Goal: Task Accomplishment & Management: Manage account settings

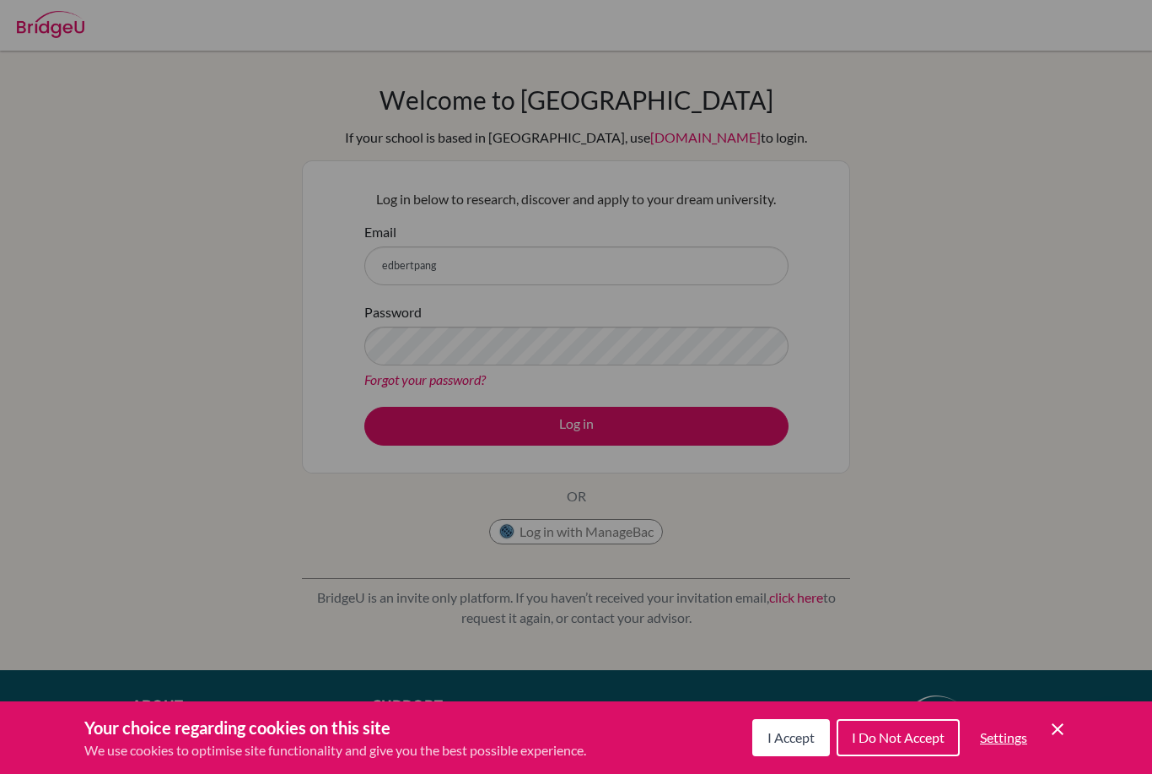
click at [408, 275] on div "Cookie Preferences" at bounding box center [576, 387] width 1152 height 774
click at [934, 386] on div "Cookie Preferences" at bounding box center [576, 387] width 1152 height 774
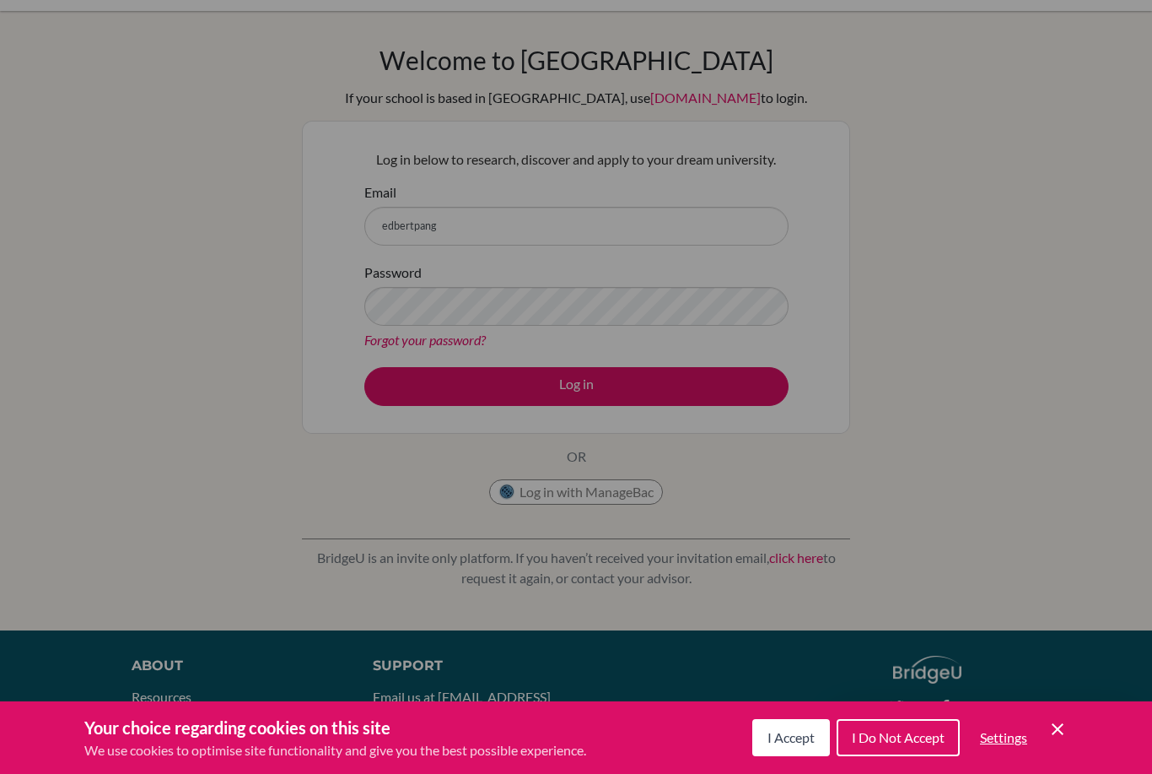
scroll to position [46, 0]
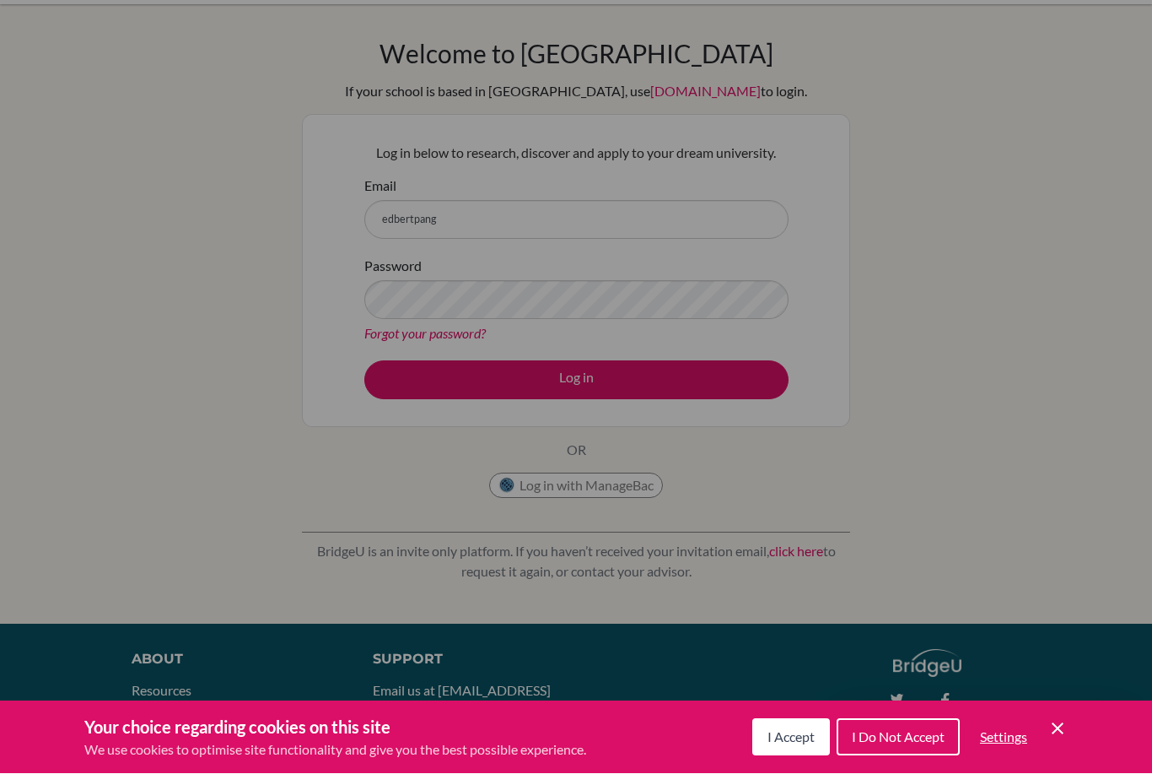
click at [105, 273] on div "Cookie Preferences" at bounding box center [576, 387] width 1152 height 774
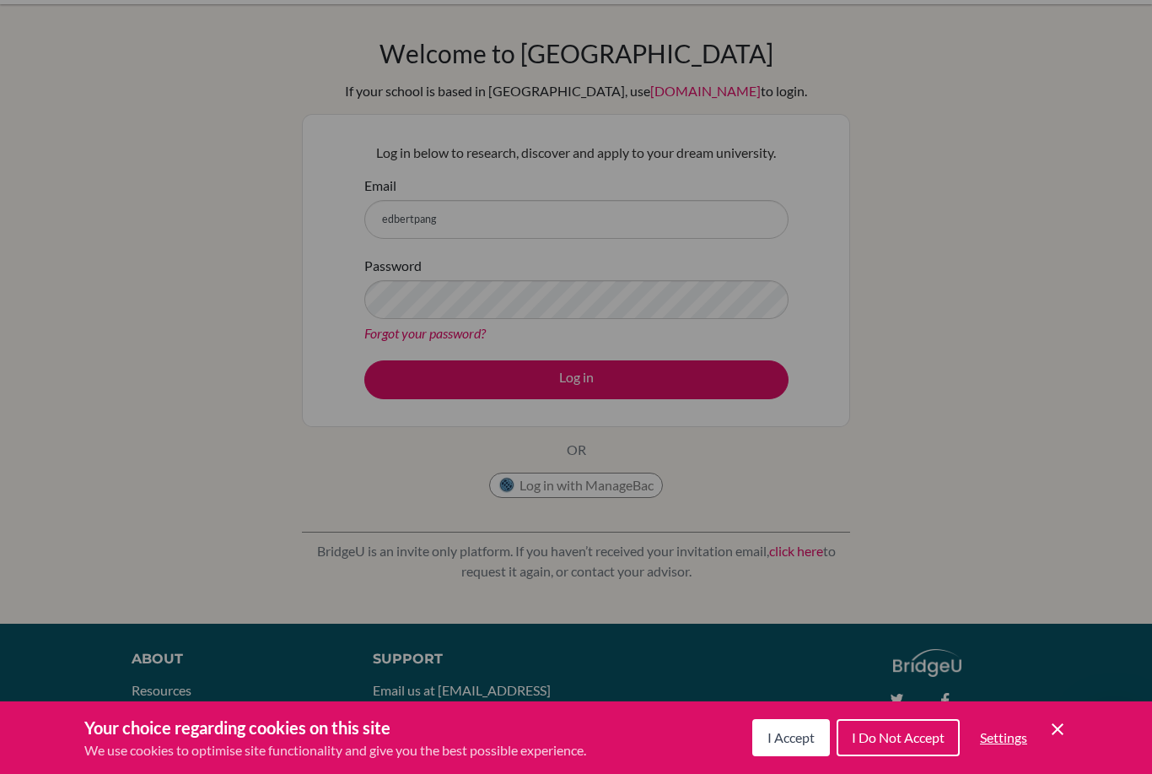
click at [154, 407] on div "Cookie Preferences" at bounding box center [576, 387] width 1152 height 774
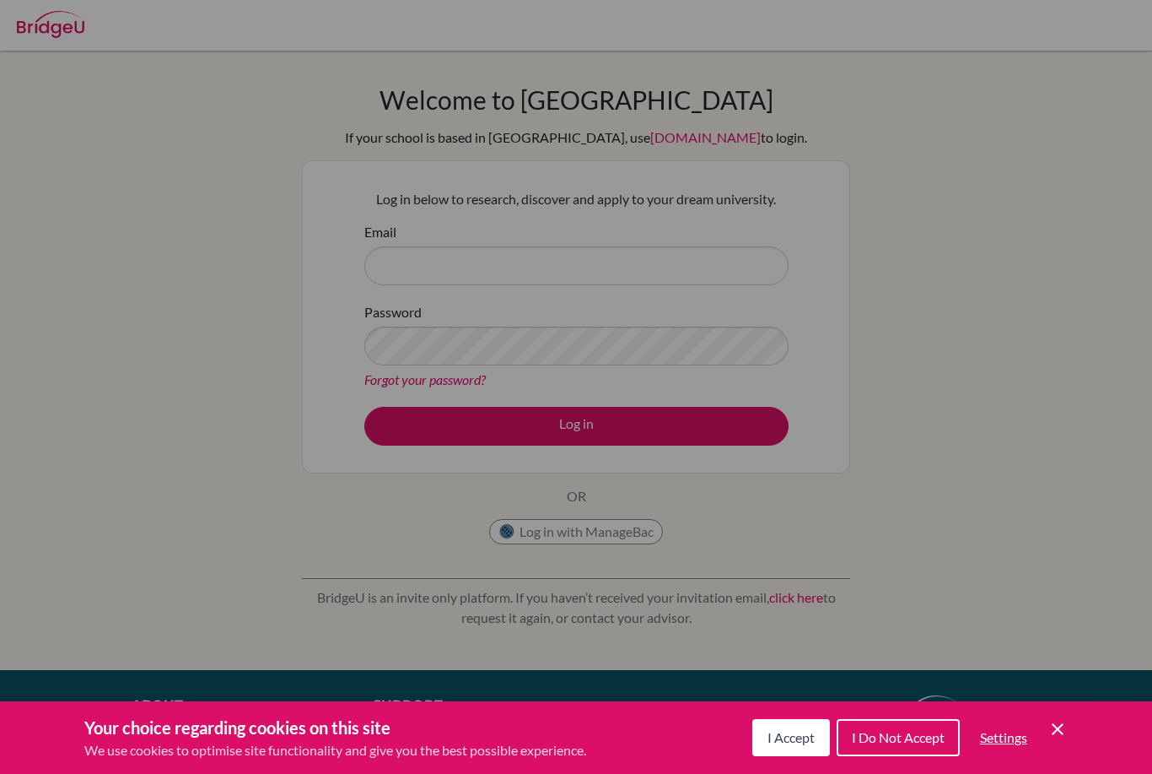
click at [1065, 726] on icon "Cookie Control Close Icon" at bounding box center [1058, 729] width 20 height 20
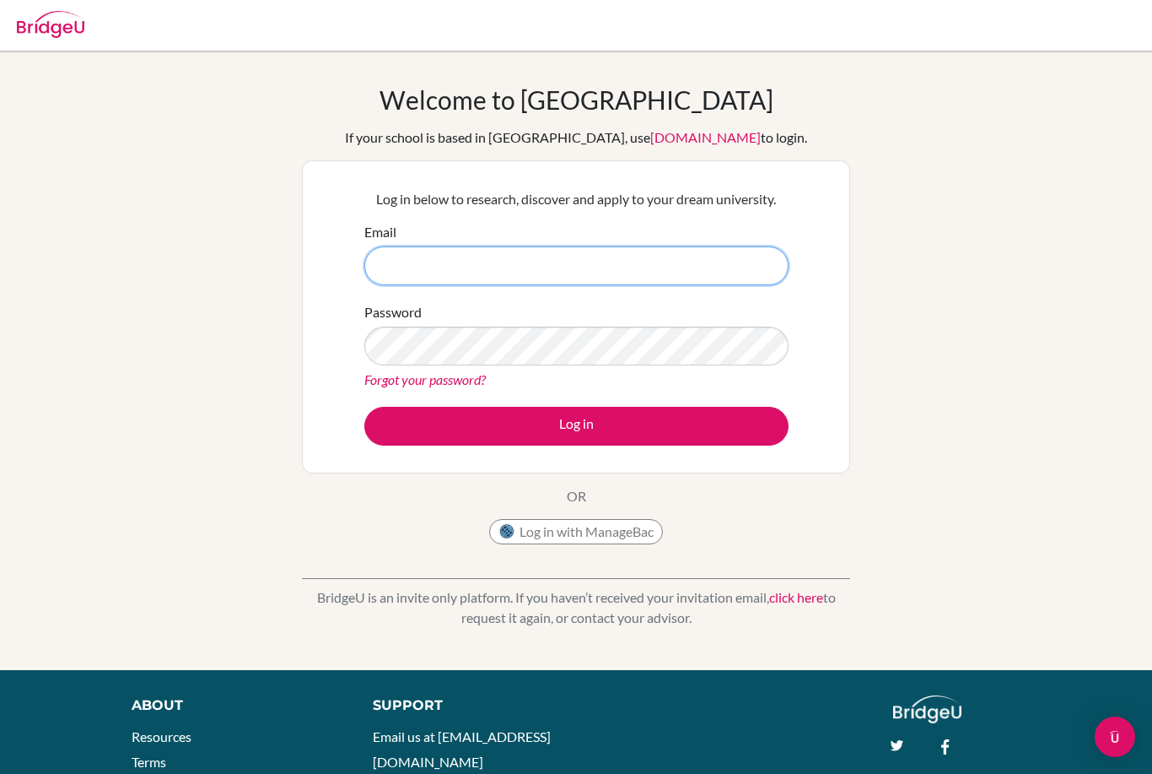
click at [745, 259] on input "Email" at bounding box center [576, 265] width 424 height 39
type input "e"
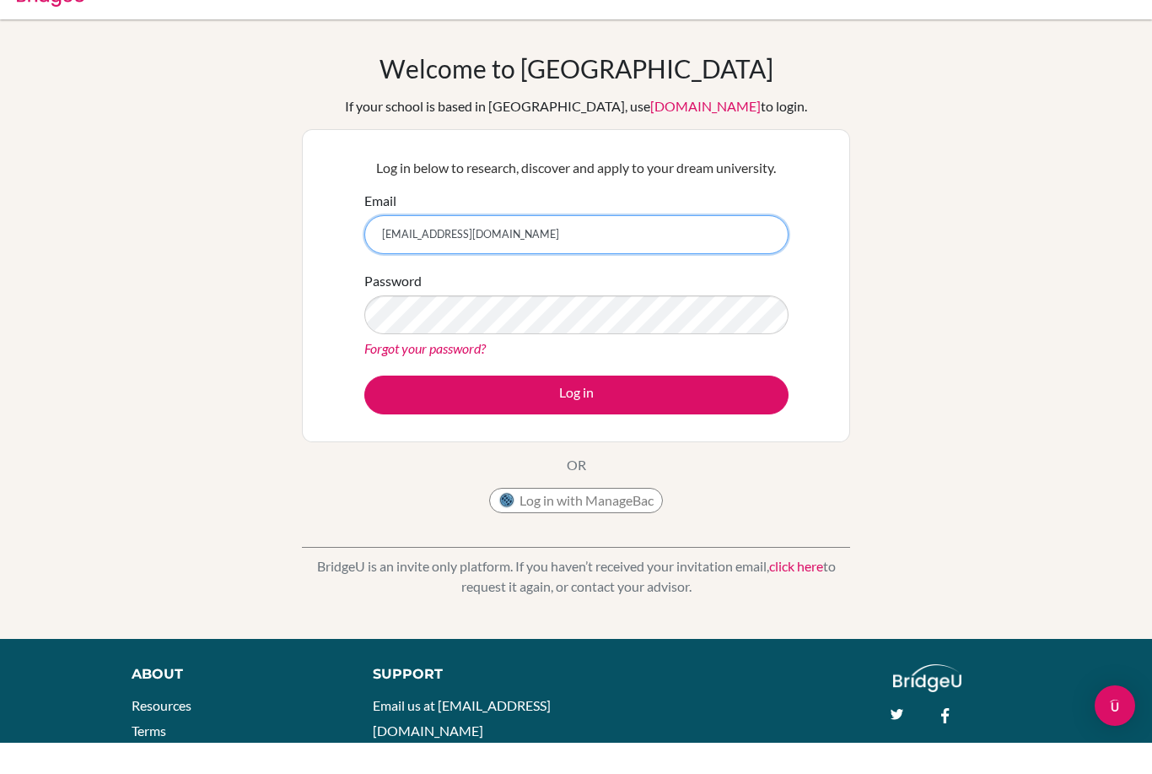
type input "[EMAIL_ADDRESS][DOMAIN_NAME]"
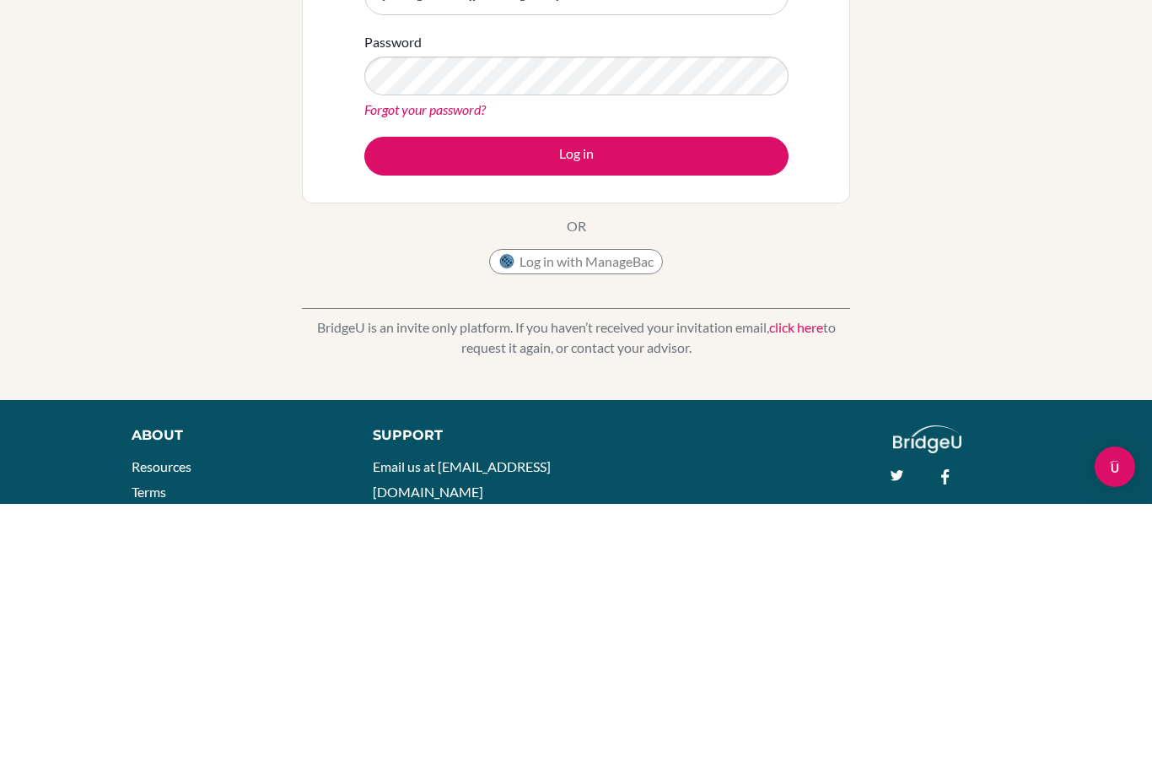
click at [93, 341] on div "Welcome to [GEOGRAPHIC_DATA] If your school is based in [GEOGRAPHIC_DATA], use …" at bounding box center [576, 360] width 1152 height 552
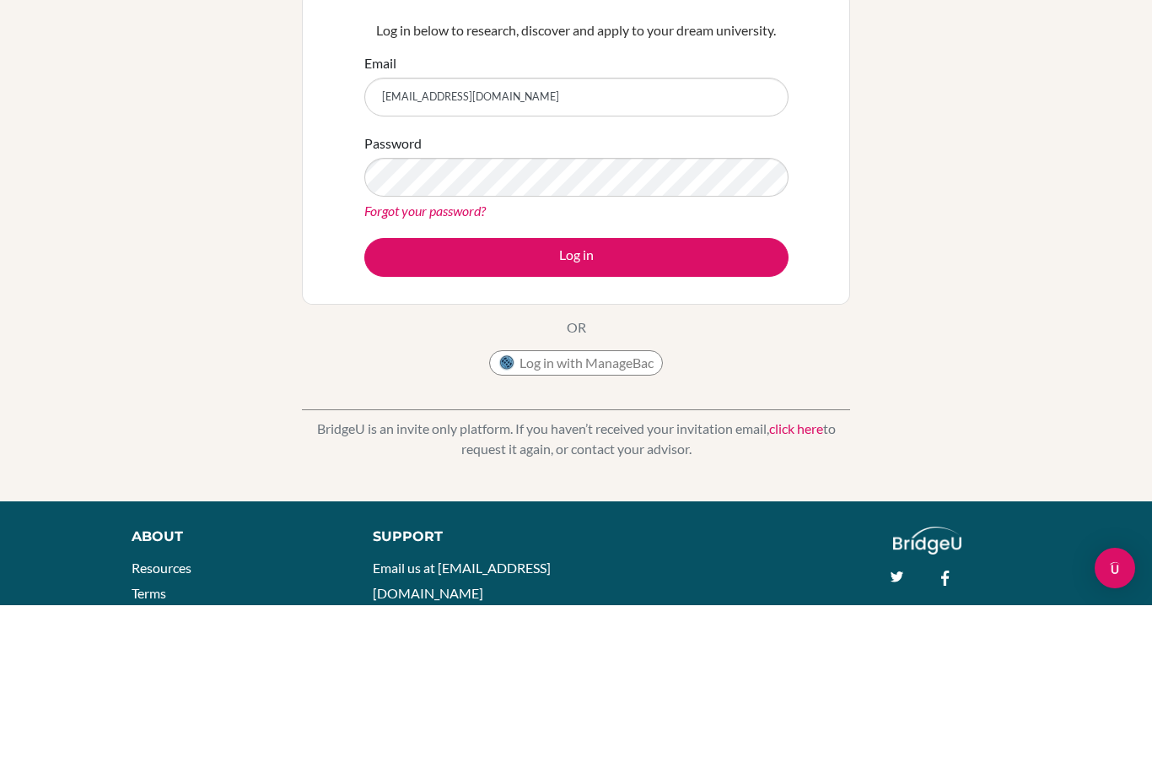
click at [1061, 243] on div "Welcome to BridgeU If your school is based in China, use app.bridge-u.com.cn to…" at bounding box center [576, 360] width 1152 height 552
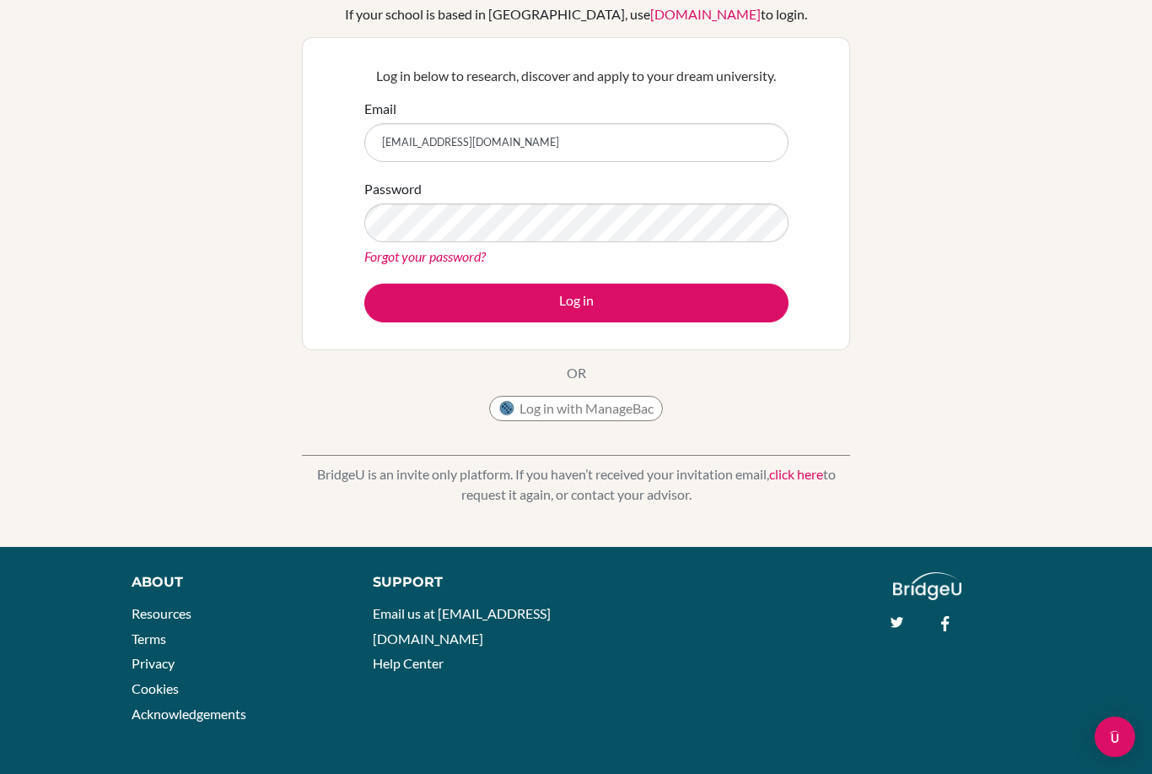
click at [1104, 742] on div "Open Intercom Messenger" at bounding box center [1115, 736] width 40 height 40
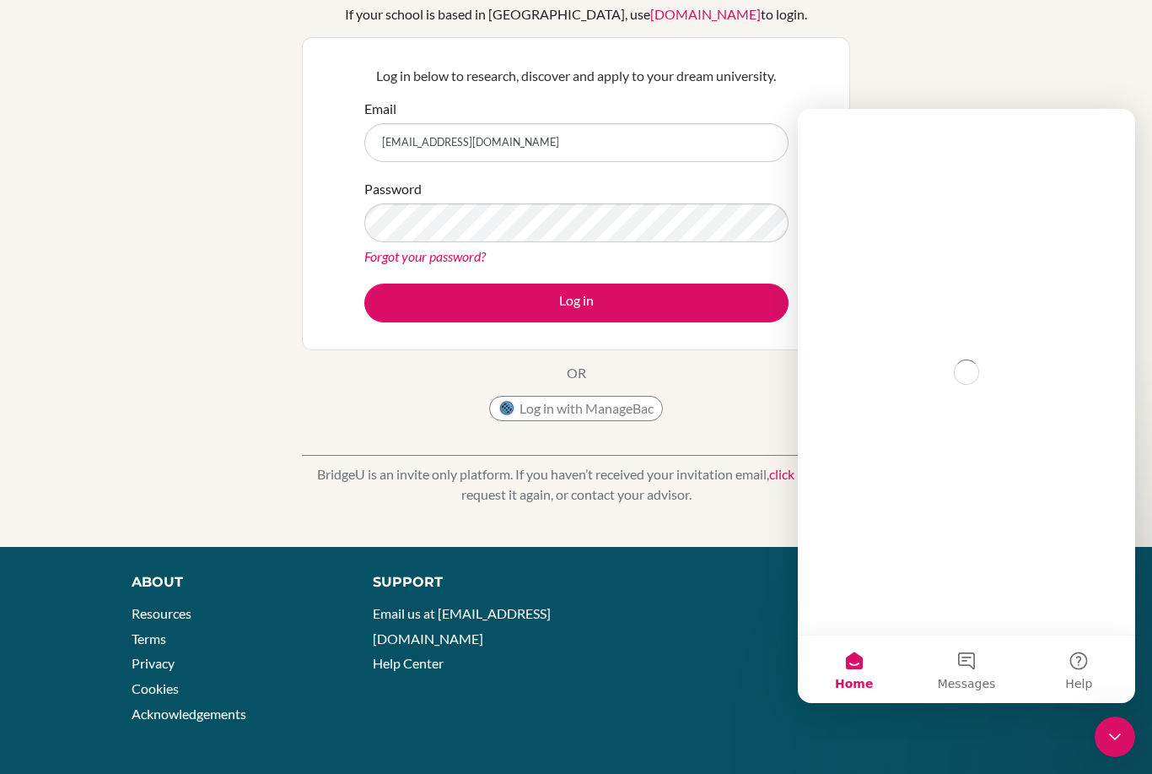
scroll to position [0, 0]
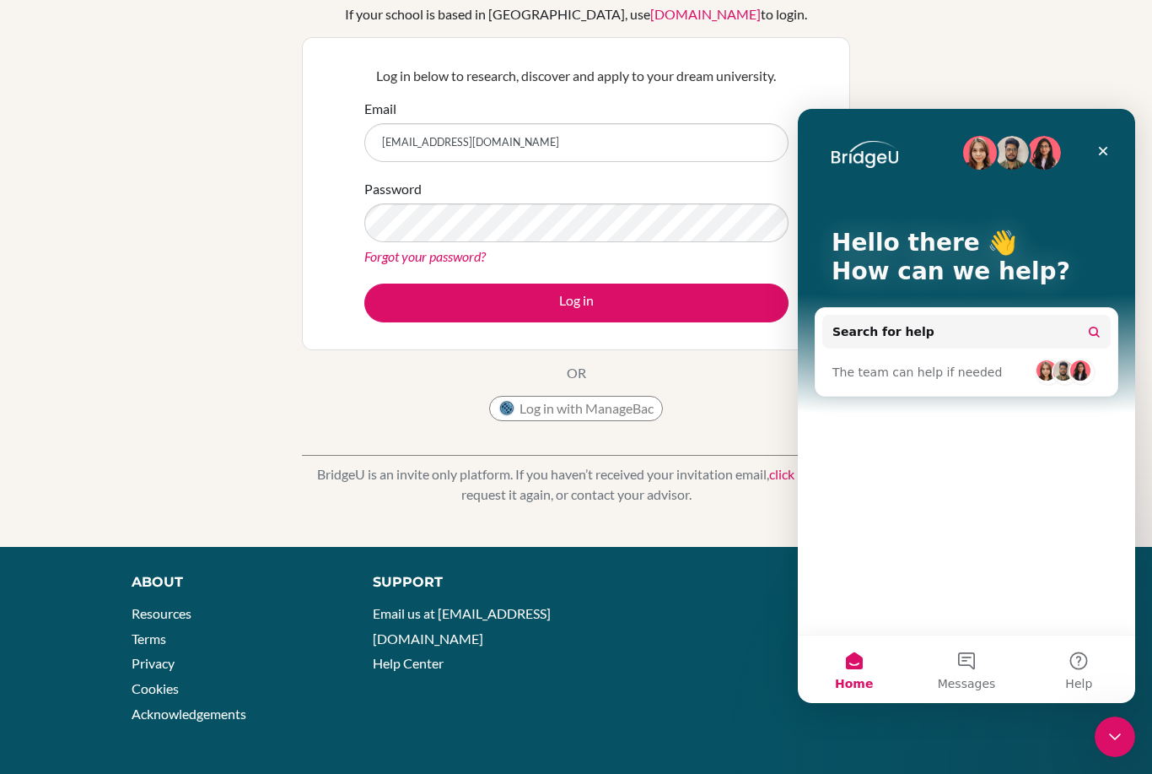
click at [1099, 742] on div "Close Intercom Messenger" at bounding box center [1115, 736] width 40 height 40
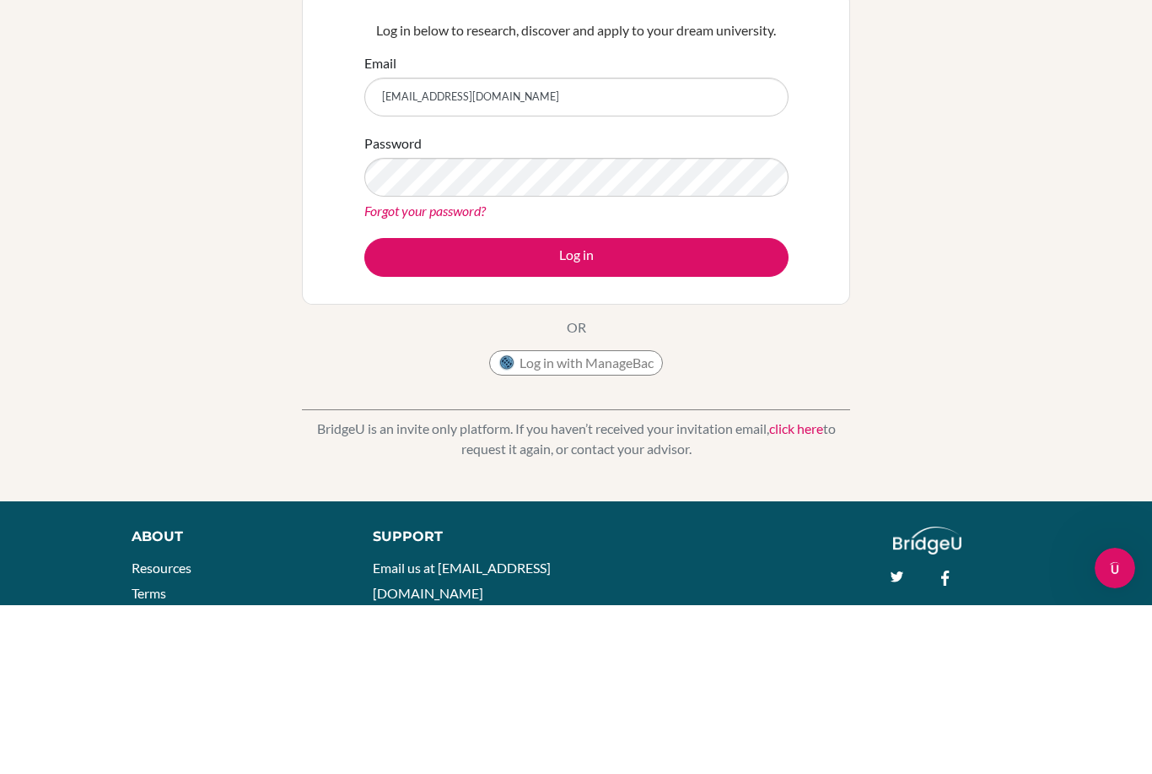
click at [576, 407] on button "Log in" at bounding box center [576, 426] width 424 height 39
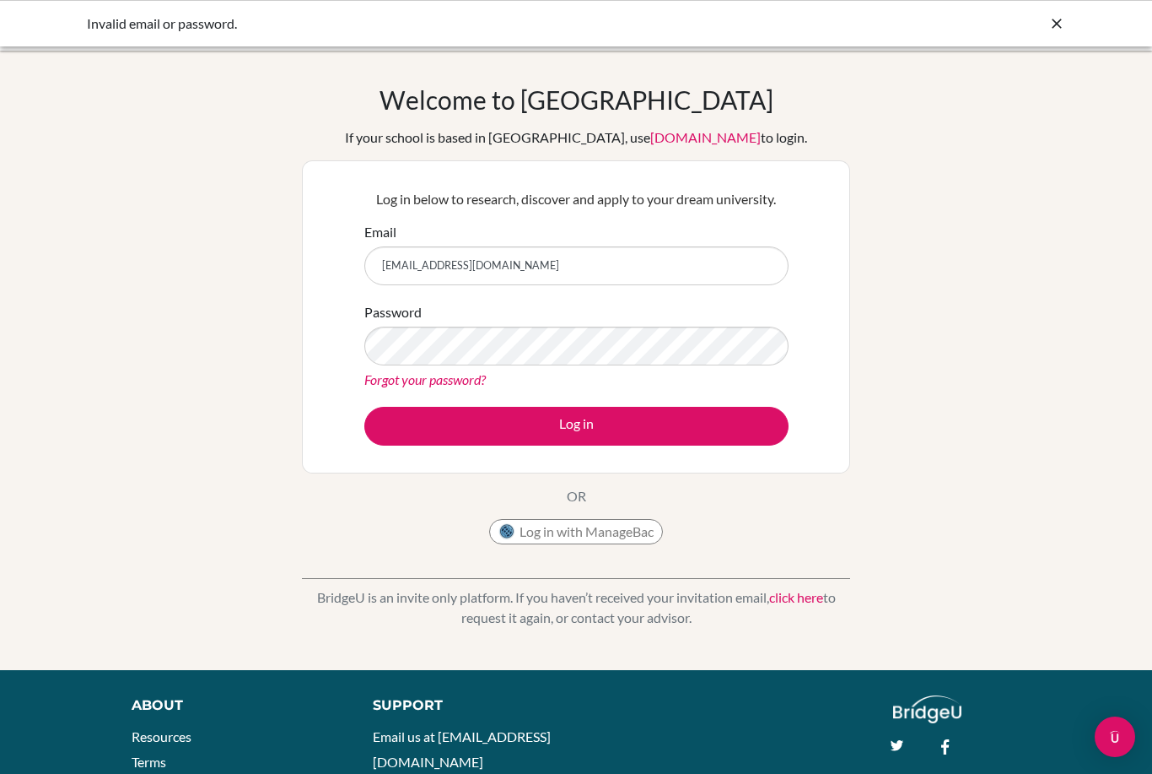
click at [368, 385] on link "Forgot your password?" at bounding box center [424, 379] width 121 height 16
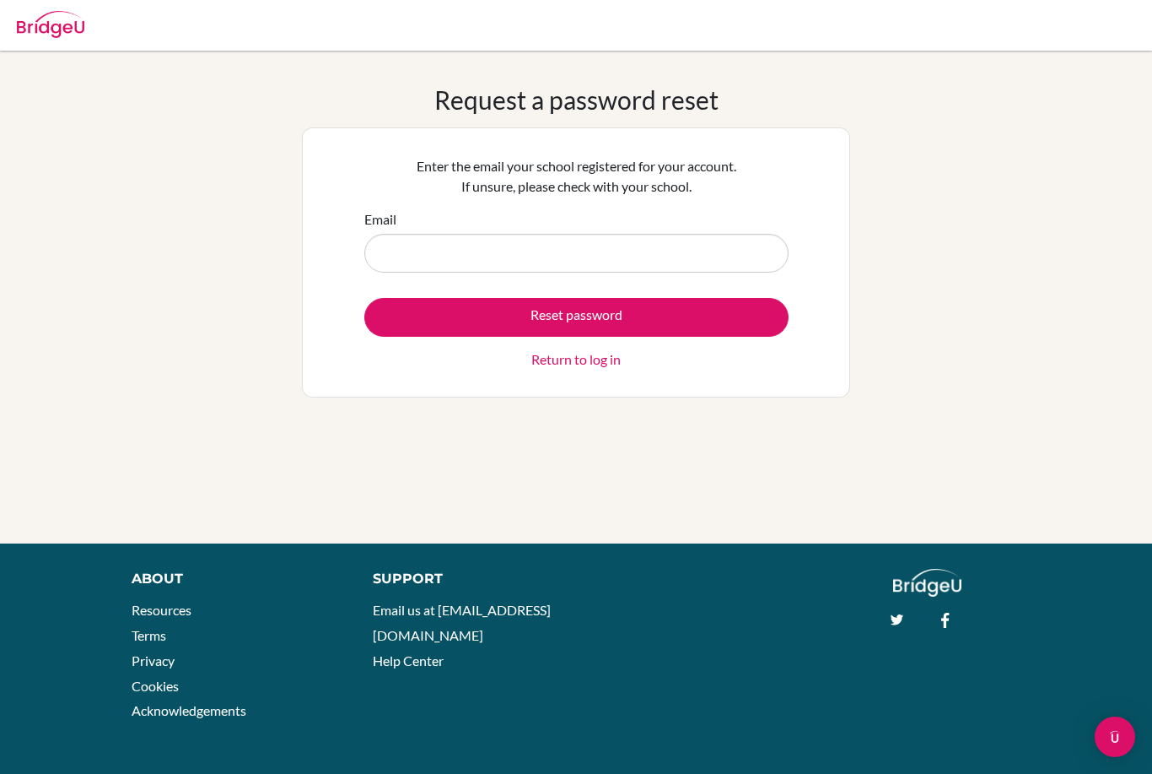
click at [591, 367] on link "Return to log in" at bounding box center [576, 359] width 89 height 20
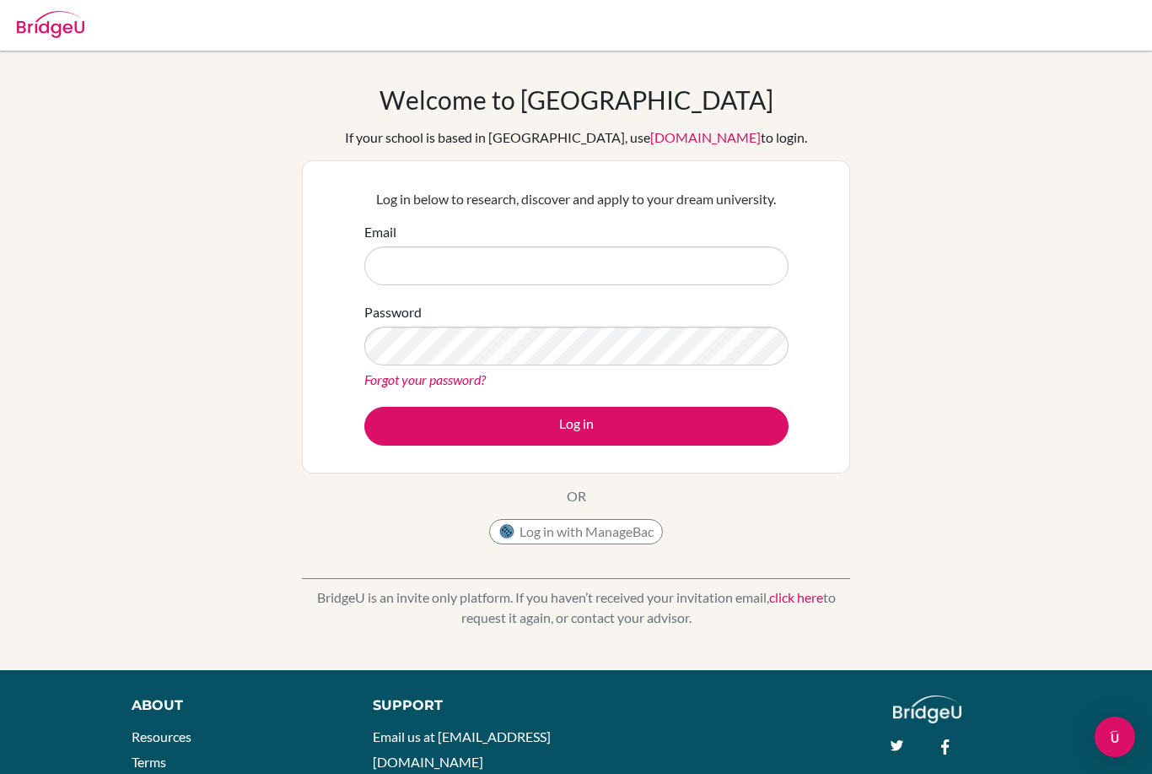
type input "e"
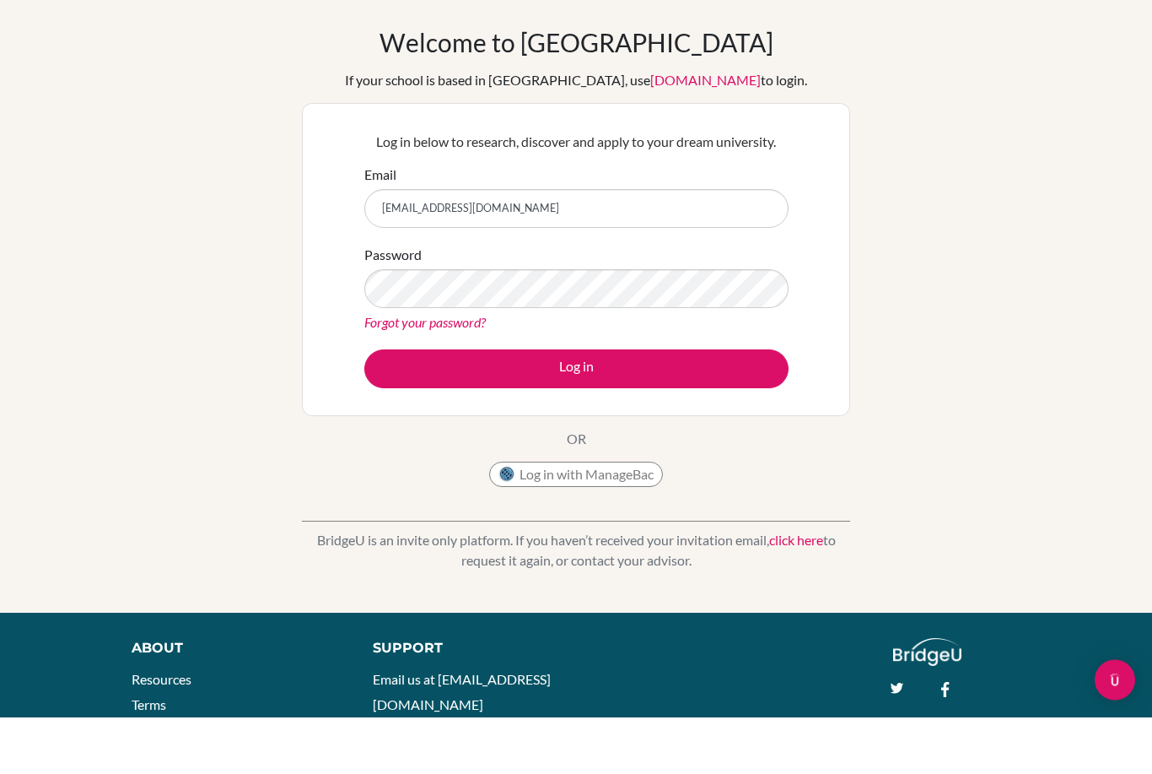
type input "[EMAIL_ADDRESS][DOMAIN_NAME]"
click at [370, 371] on link "Forgot your password?" at bounding box center [424, 379] width 121 height 16
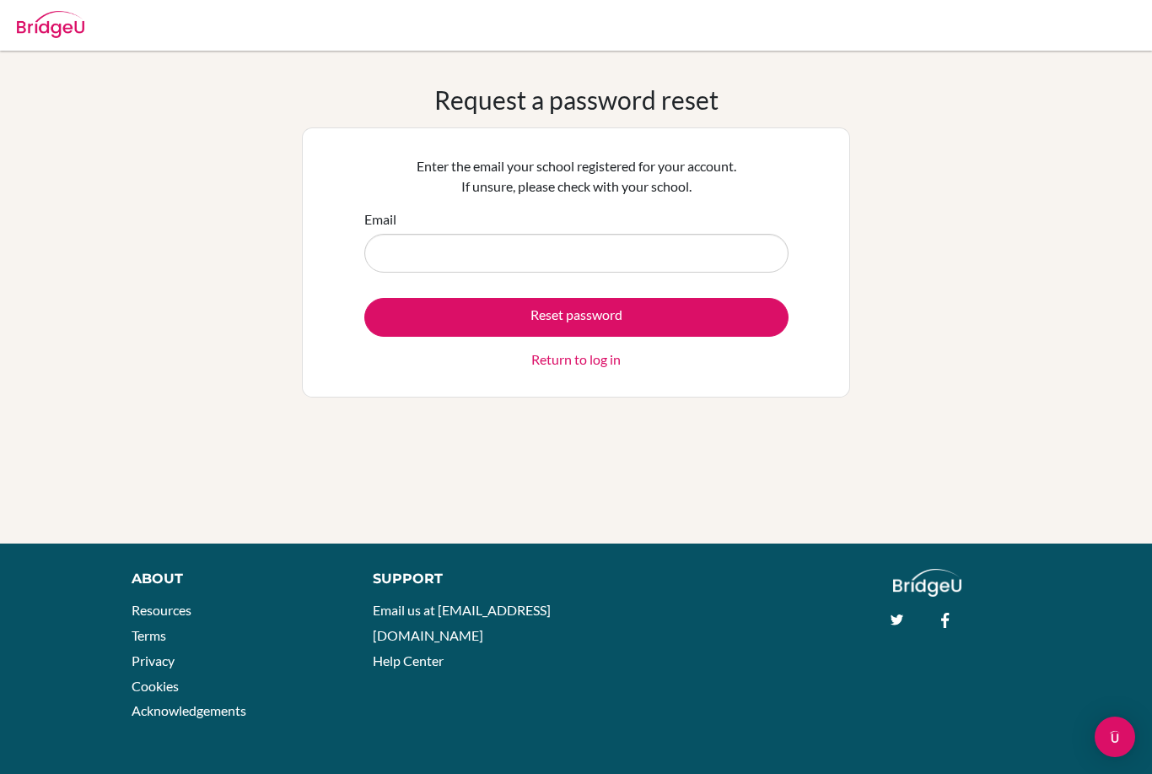
click at [407, 262] on input "Email" at bounding box center [576, 253] width 424 height 39
type input "e"
type input "29edbert.pangestu@sisschools.org"
click at [411, 316] on button "Reset password" at bounding box center [576, 317] width 424 height 39
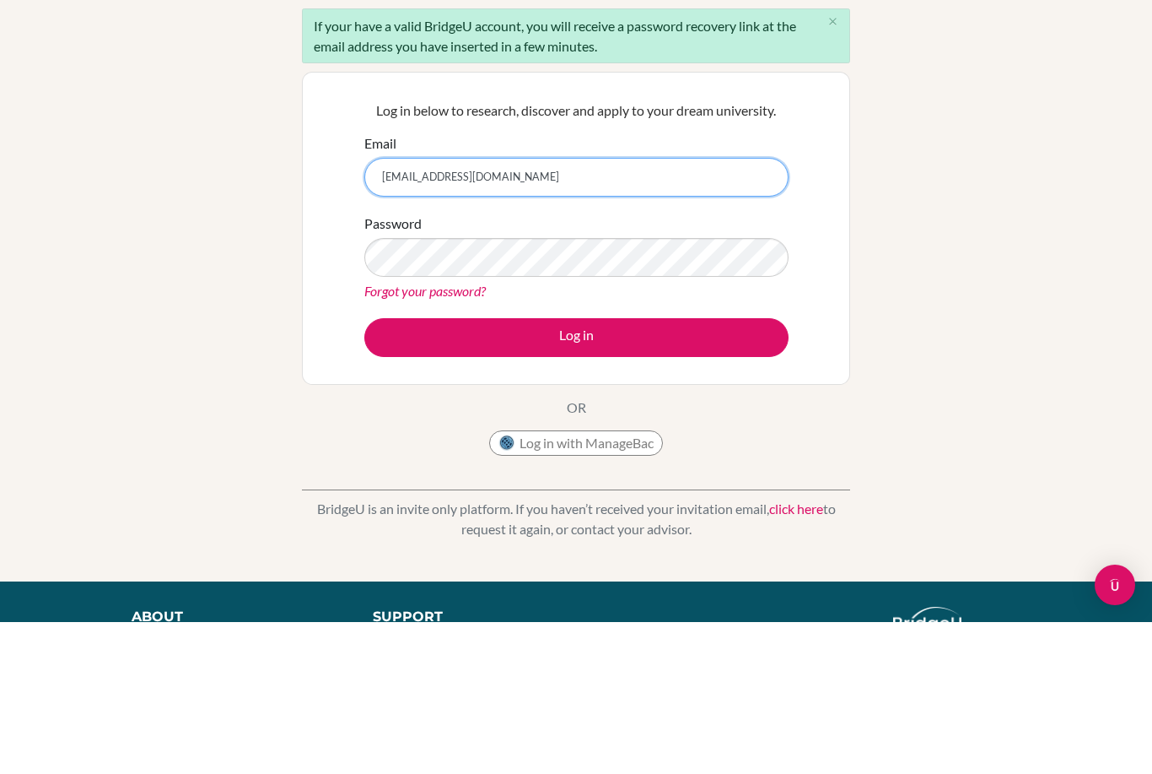
type input "[EMAIL_ADDRESS][DOMAIN_NAME]"
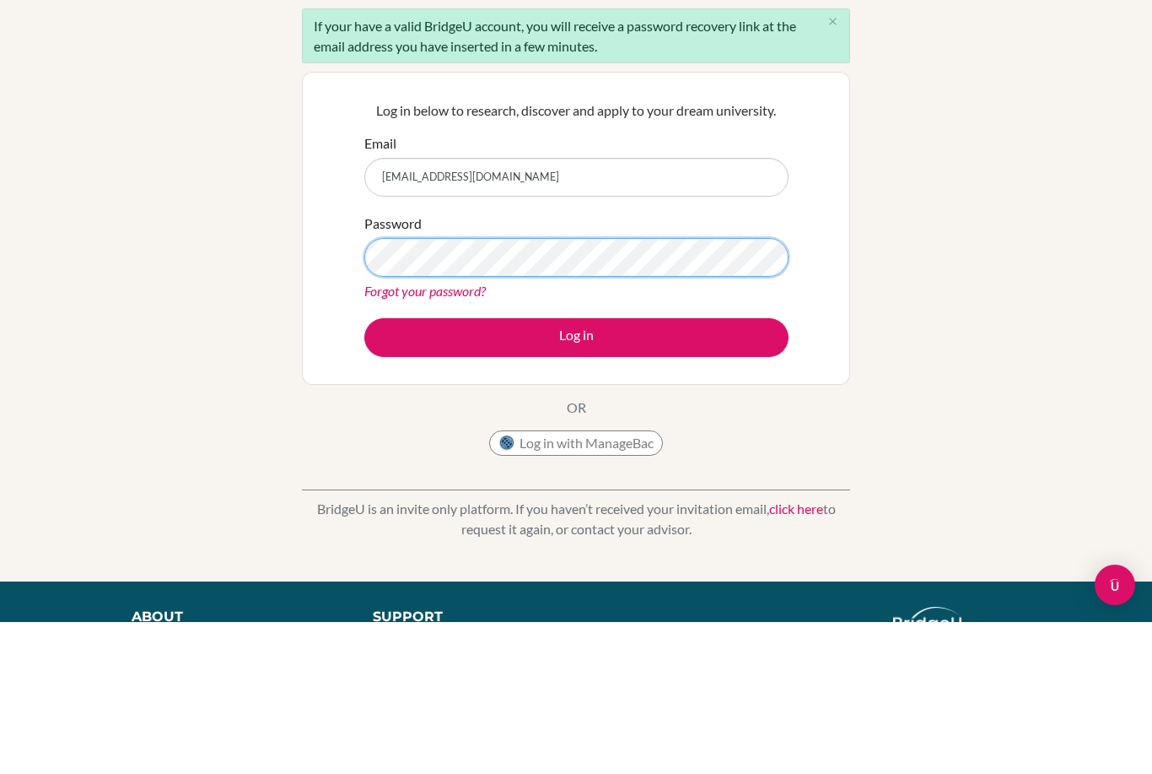
click at [576, 470] on button "Log in" at bounding box center [576, 489] width 424 height 39
click at [680, 470] on button "Log in" at bounding box center [576, 489] width 424 height 39
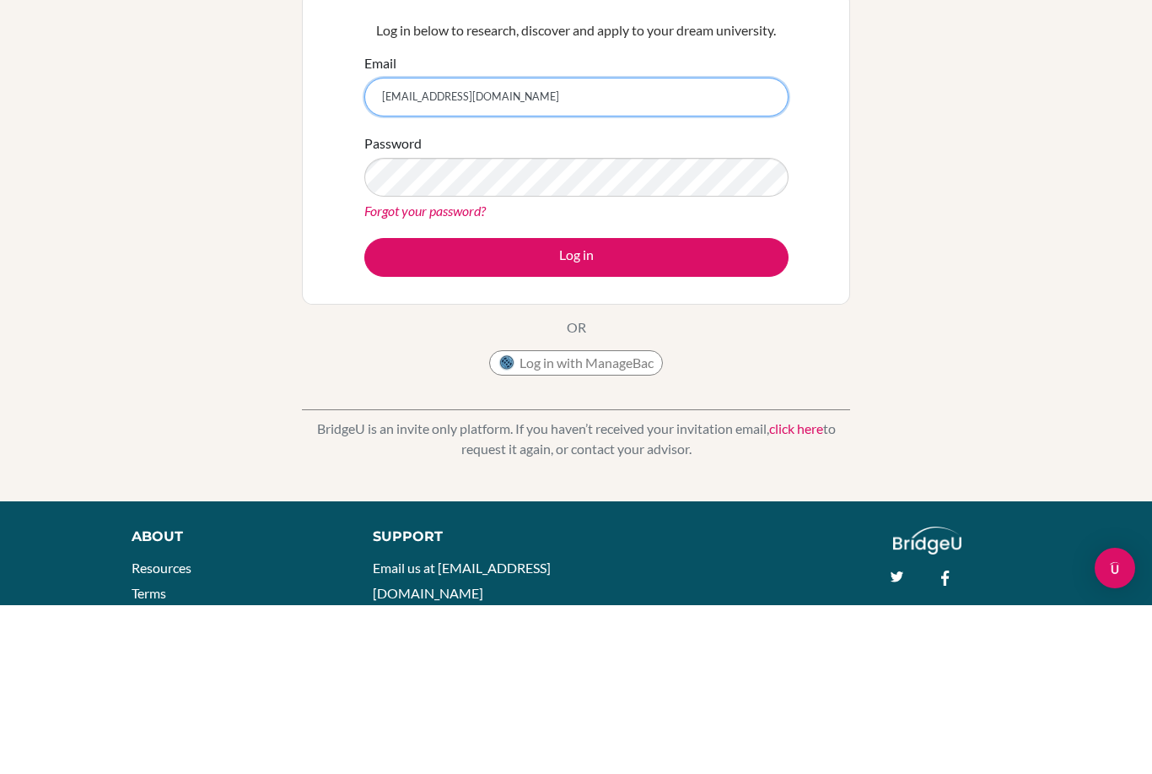
click at [449, 246] on input "[EMAIL_ADDRESS][DOMAIN_NAME]" at bounding box center [576, 265] width 424 height 39
type input "[EMAIL_ADDRESS][DOMAIN_NAME]"
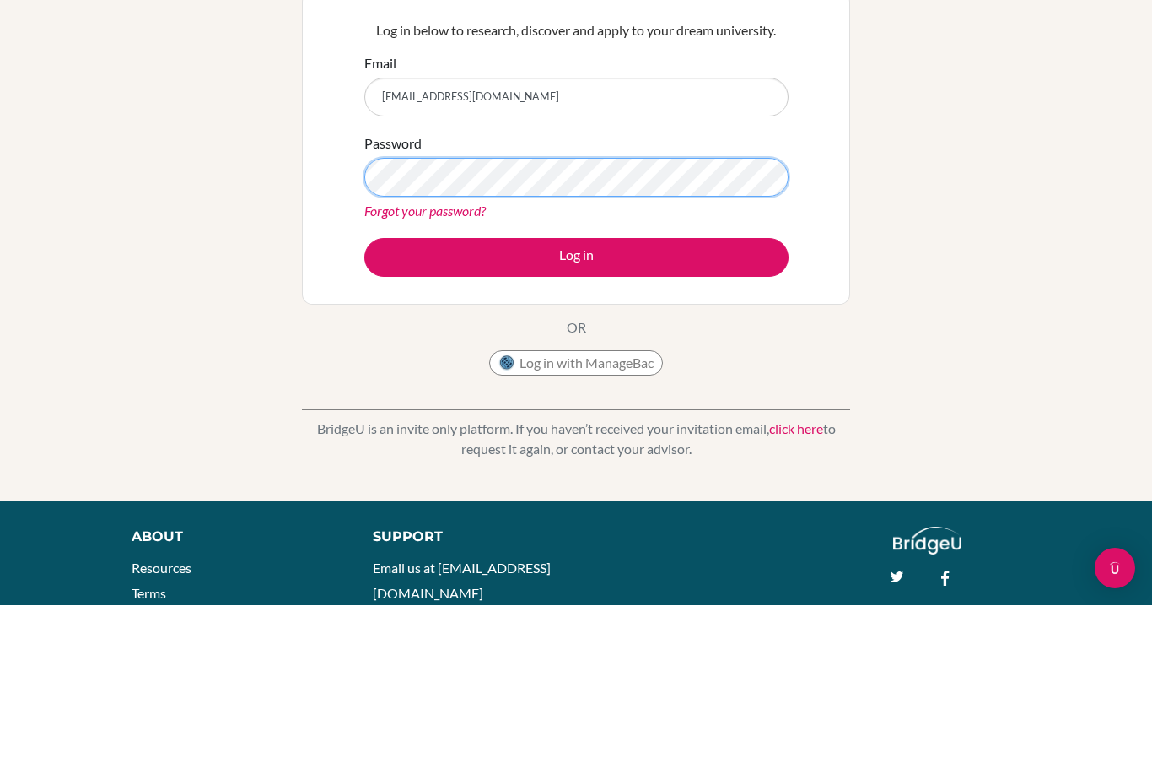
click at [576, 407] on button "Log in" at bounding box center [576, 426] width 424 height 39
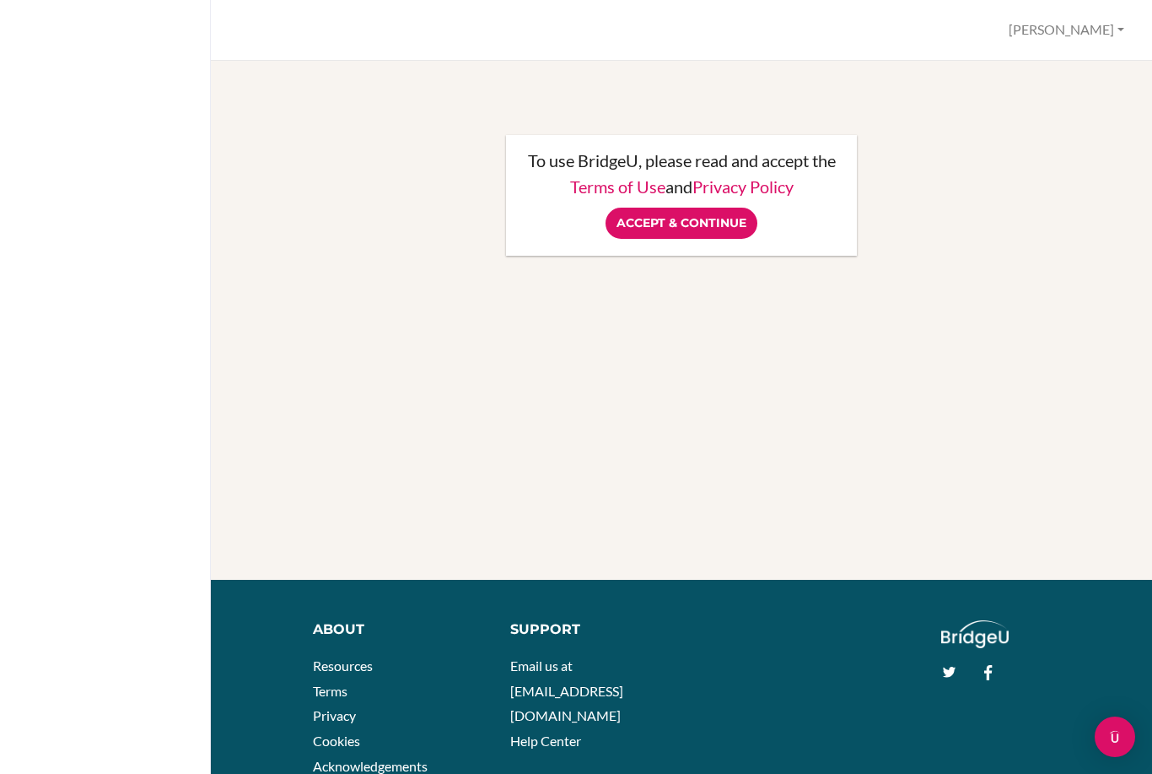
click at [633, 216] on input "Accept & Continue" at bounding box center [682, 223] width 152 height 31
